Goal: Task Accomplishment & Management: Use online tool/utility

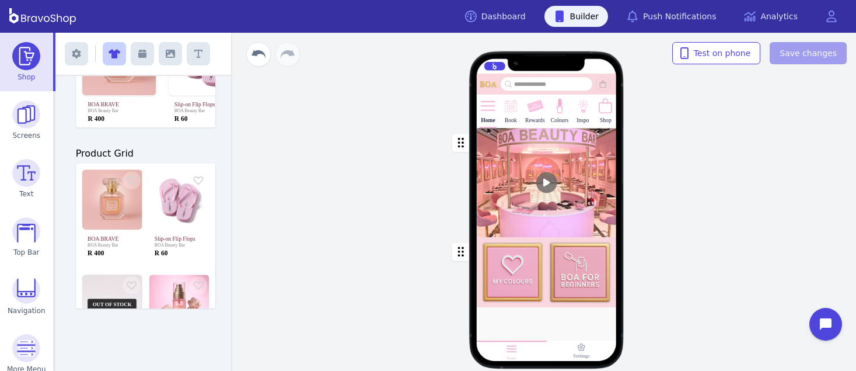
click at [521, 177] on div "button" at bounding box center [547, 182] width 140 height 109
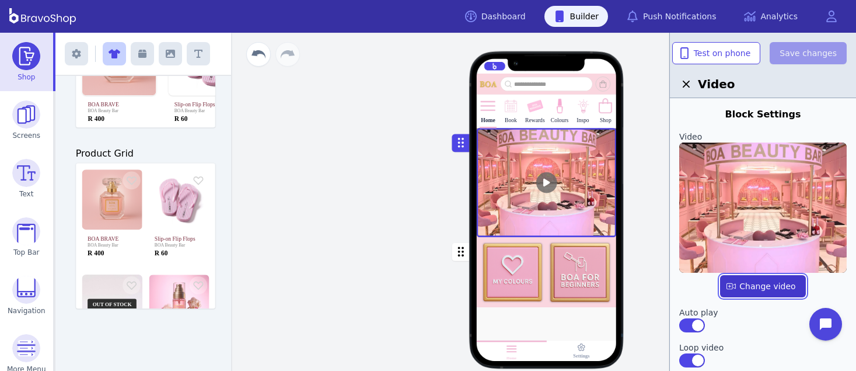
click at [745, 288] on label "button" at bounding box center [762, 286] width 85 height 22
click at [0, 0] on input "file" at bounding box center [0, 0] width 0 height 0
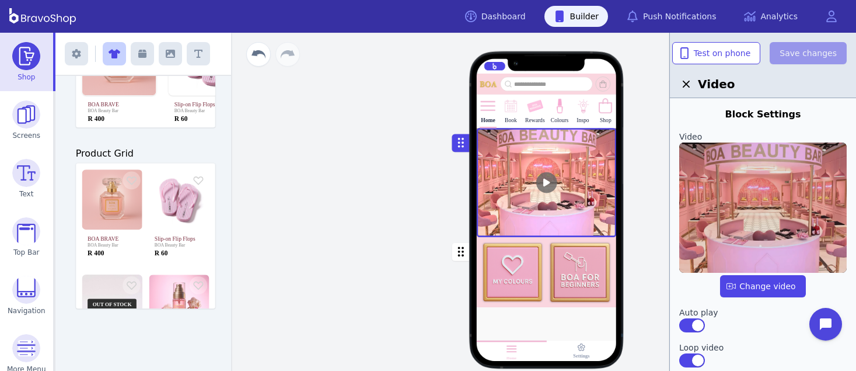
click at [793, 193] on img at bounding box center [763, 207] width 168 height 130
click at [0, 0] on input "file" at bounding box center [0, 0] width 0 height 0
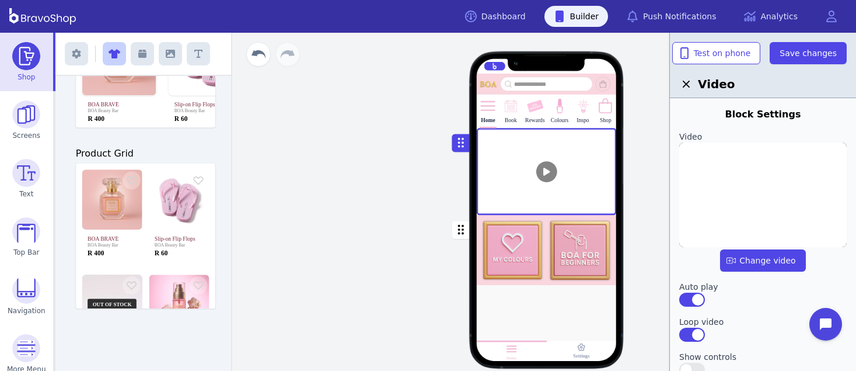
click at [554, 298] on div at bounding box center [547, 309] width 140 height 48
click at [167, 58] on icon "button" at bounding box center [170, 53] width 9 height 9
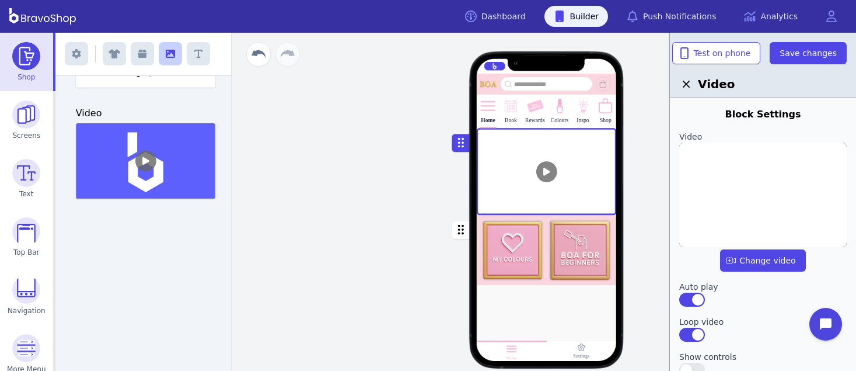
scroll to position [310, 0]
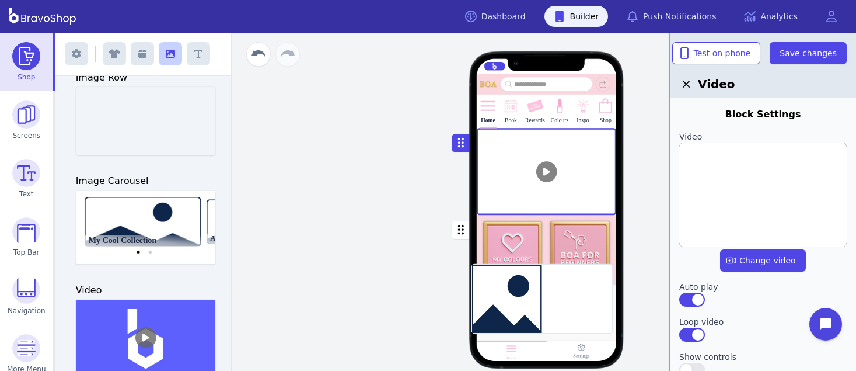
drag, startPoint x: 122, startPoint y: 106, endPoint x: 524, endPoint y: 283, distance: 439.0
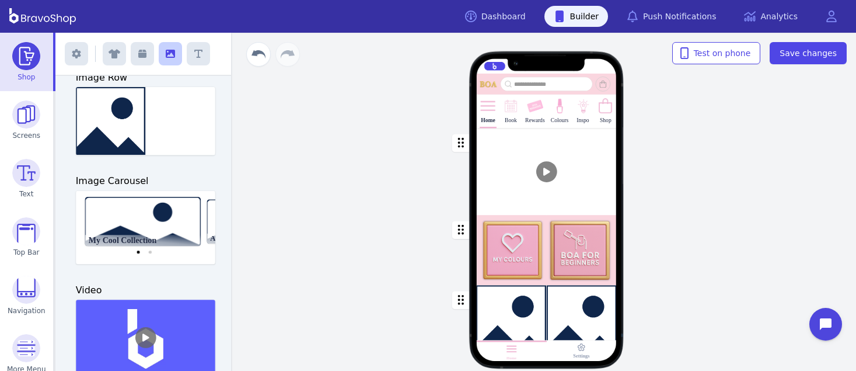
click at [524, 304] on div "button" at bounding box center [547, 319] width 140 height 68
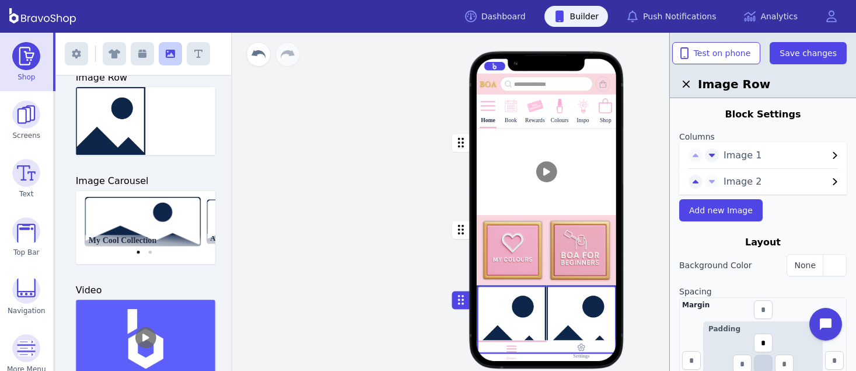
scroll to position [288, 0]
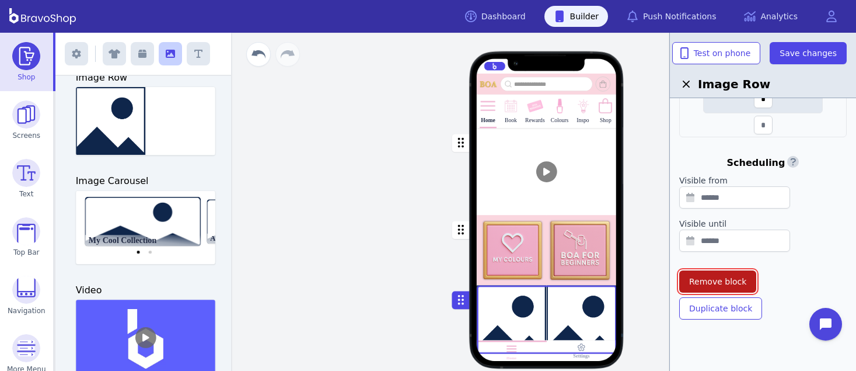
click at [706, 287] on button "Remove block" at bounding box center [717, 281] width 77 height 22
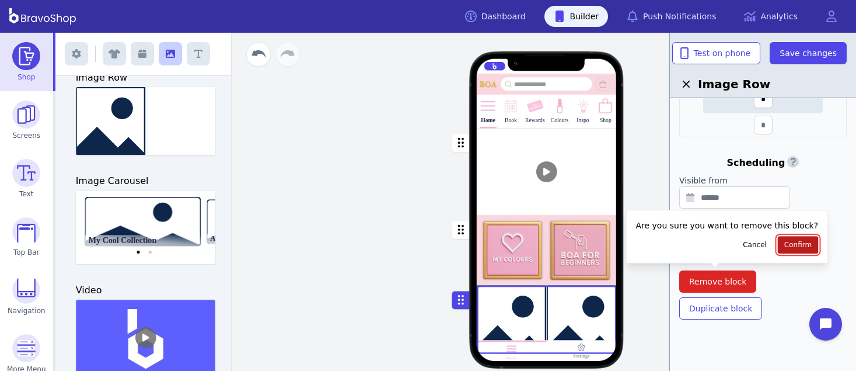
click at [778, 249] on button "Confirm" at bounding box center [798, 245] width 40 height 18
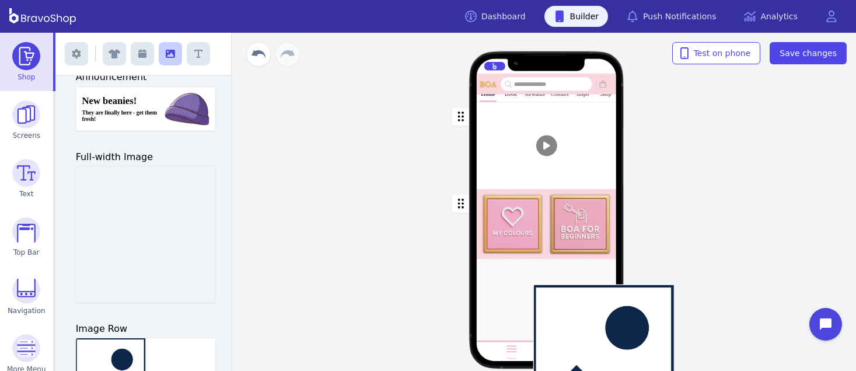
scroll to position [106, 0]
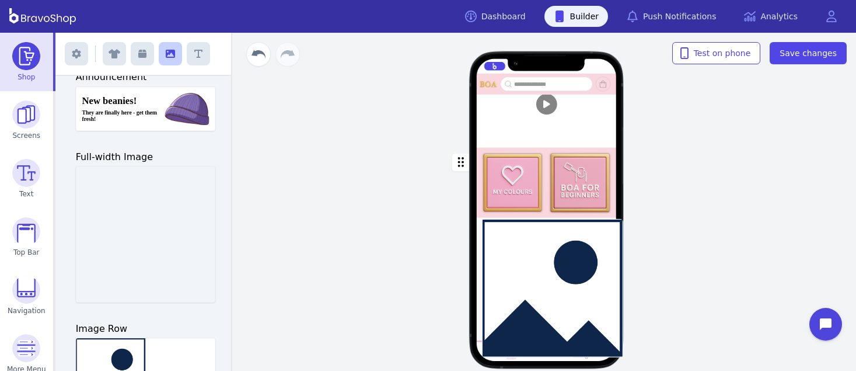
drag, startPoint x: 128, startPoint y: 220, endPoint x: 540, endPoint y: 274, distance: 415.6
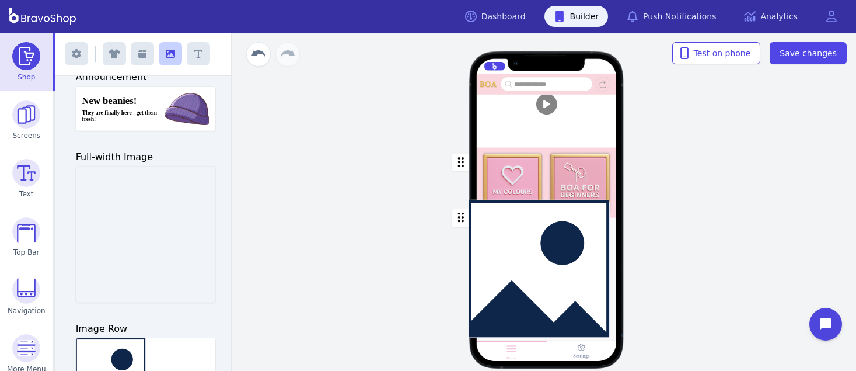
drag, startPoint x: 137, startPoint y: 236, endPoint x: 537, endPoint y: 269, distance: 401.2
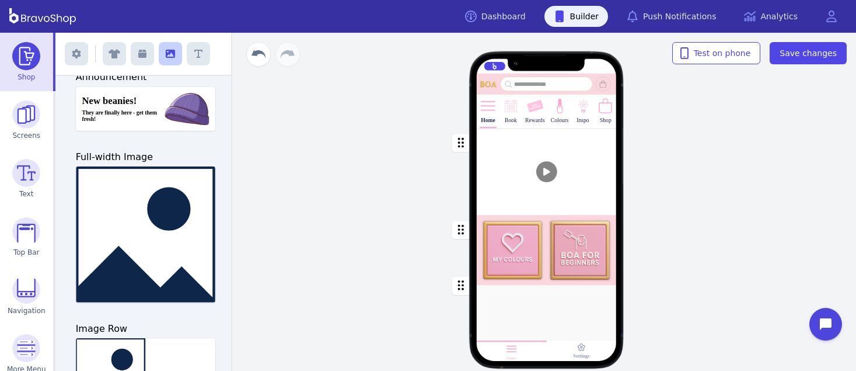
scroll to position [0, 0]
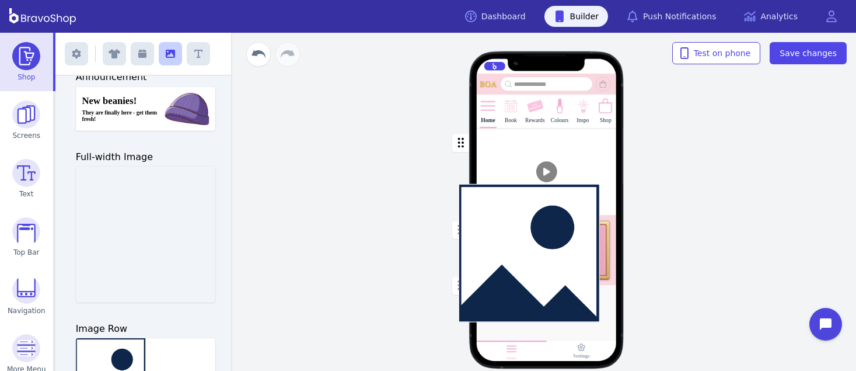
drag, startPoint x: 165, startPoint y: 241, endPoint x: 553, endPoint y: 260, distance: 389.2
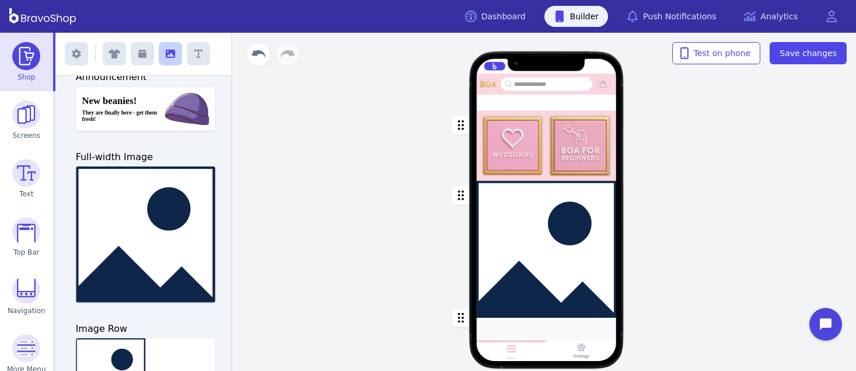
scroll to position [211, 0]
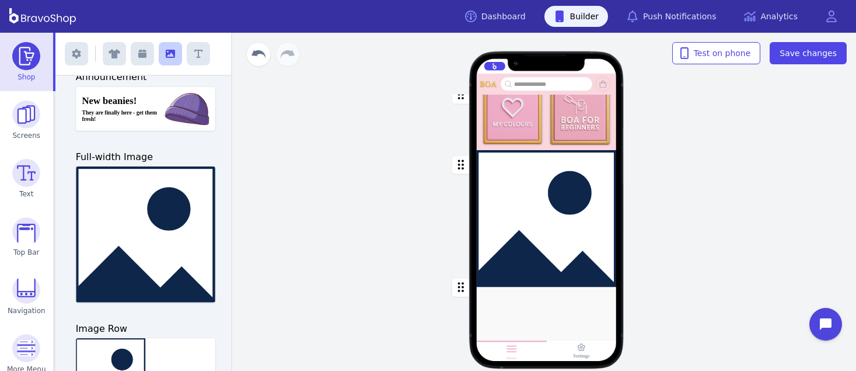
click at [542, 239] on div "button" at bounding box center [547, 218] width 140 height 137
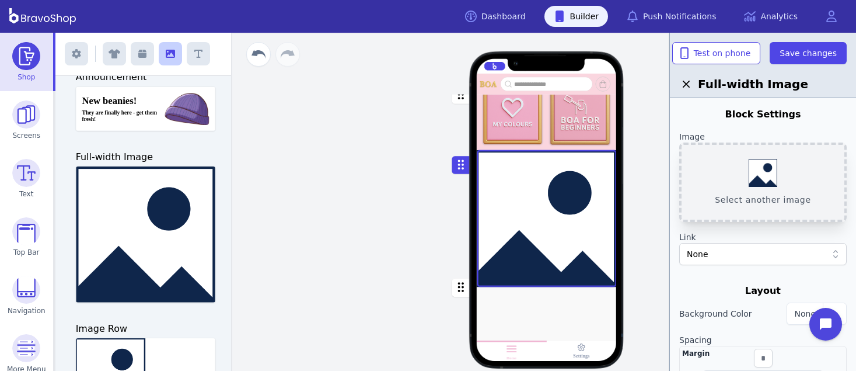
click at [776, 173] on button "Select another image" at bounding box center [763, 181] width 168 height 79
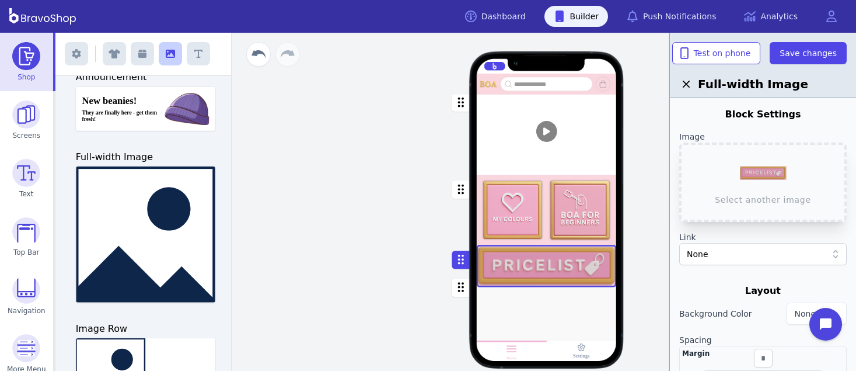
scroll to position [0, 0]
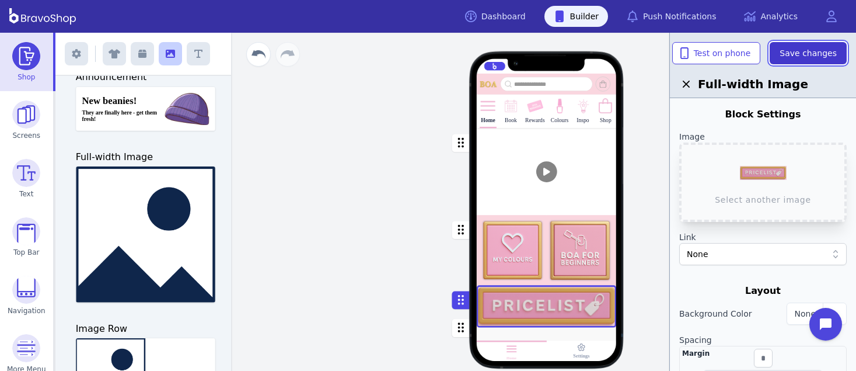
click at [803, 60] on button "Save changes" at bounding box center [808, 53] width 77 height 22
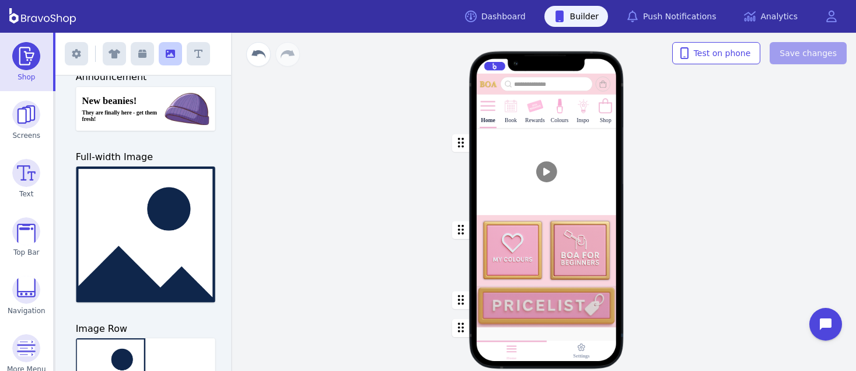
click at [507, 310] on div "button" at bounding box center [547, 306] width 140 height 42
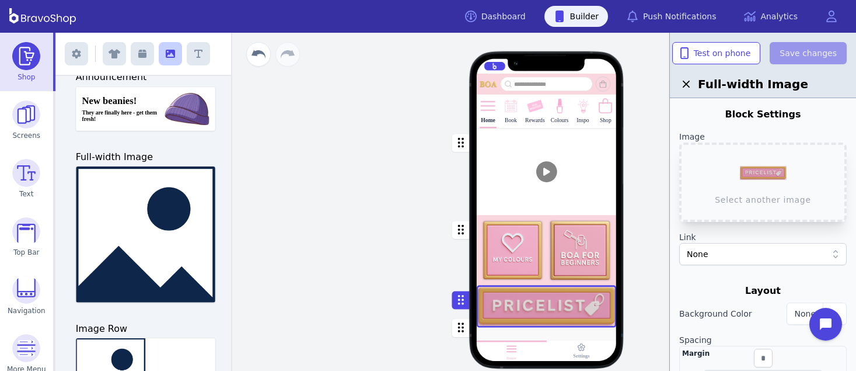
scroll to position [63, 0]
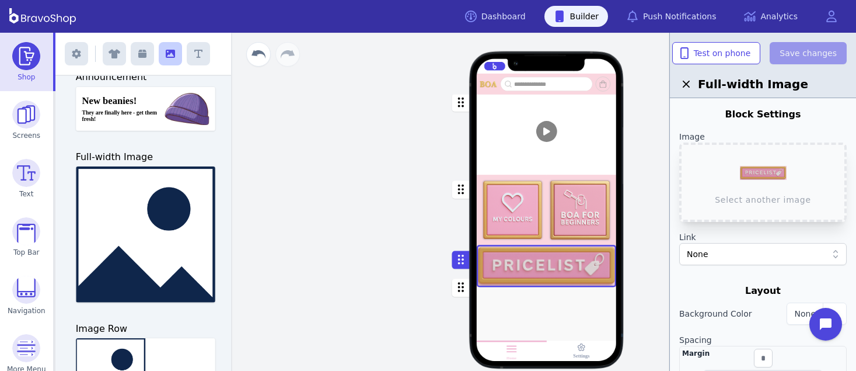
click at [490, 306] on div at bounding box center [547, 312] width 140 height 48
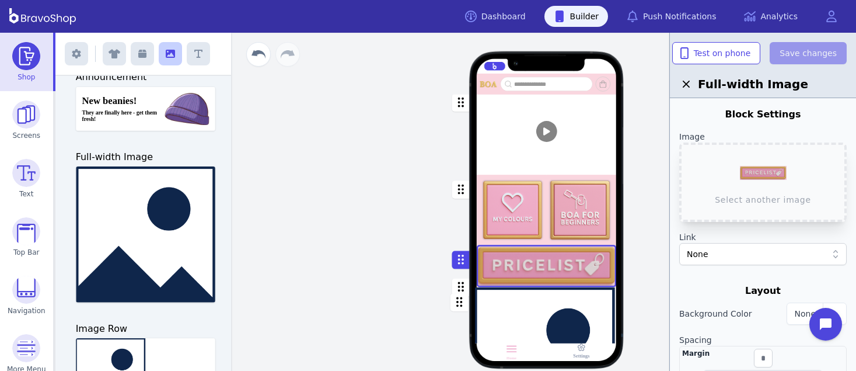
click at [464, 291] on button "button" at bounding box center [461, 287] width 18 height 18
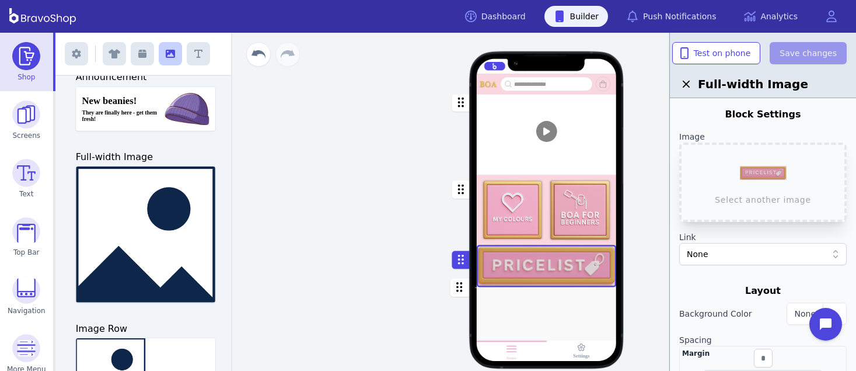
click at [464, 291] on button "button" at bounding box center [461, 287] width 18 height 18
click at [511, 303] on div at bounding box center [547, 312] width 140 height 48
click at [518, 23] on link "Dashboard" at bounding box center [495, 16] width 79 height 21
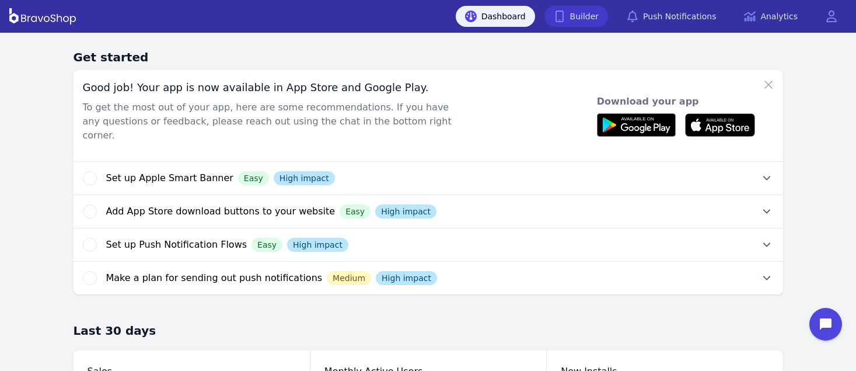
click at [564, 13] on icon at bounding box center [560, 17] width 8 height 12
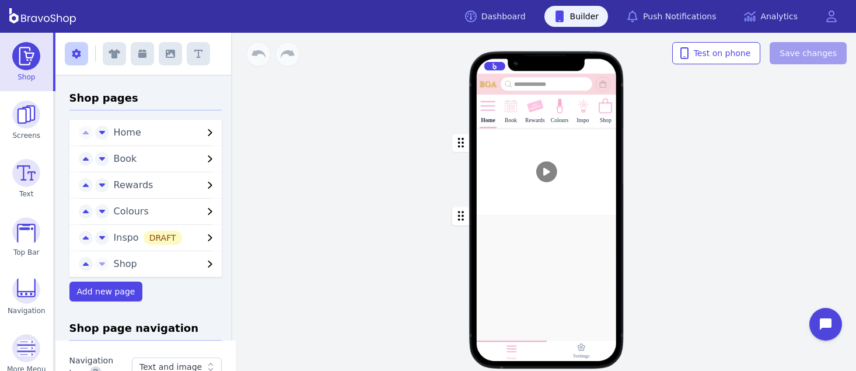
click at [511, 260] on div at bounding box center [547, 241] width 140 height 48
